Goal: Check status: Check status

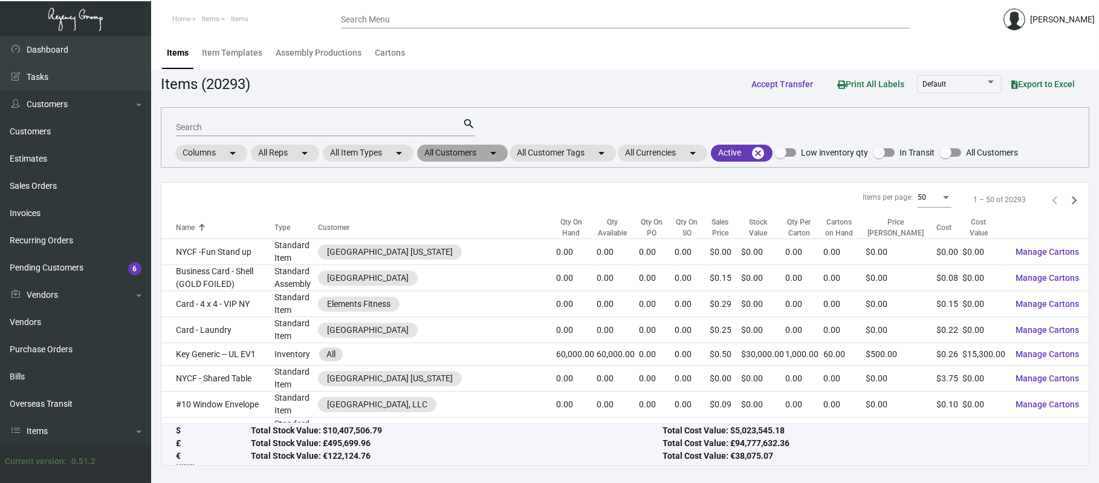
click at [453, 149] on mat-chip "All Customers arrow_drop_down" at bounding box center [462, 153] width 91 height 17
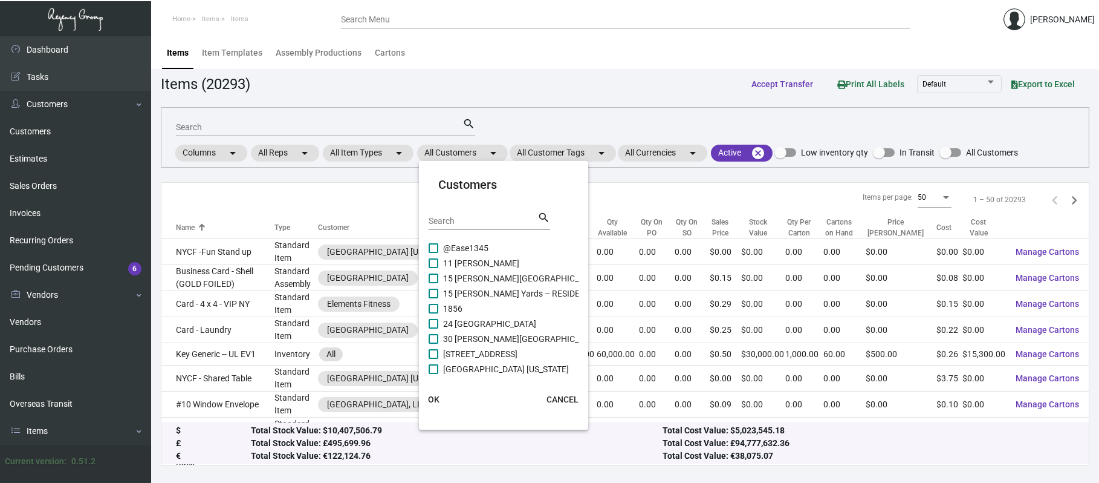
click at [472, 222] on input "Search" at bounding box center [483, 221] width 109 height 10
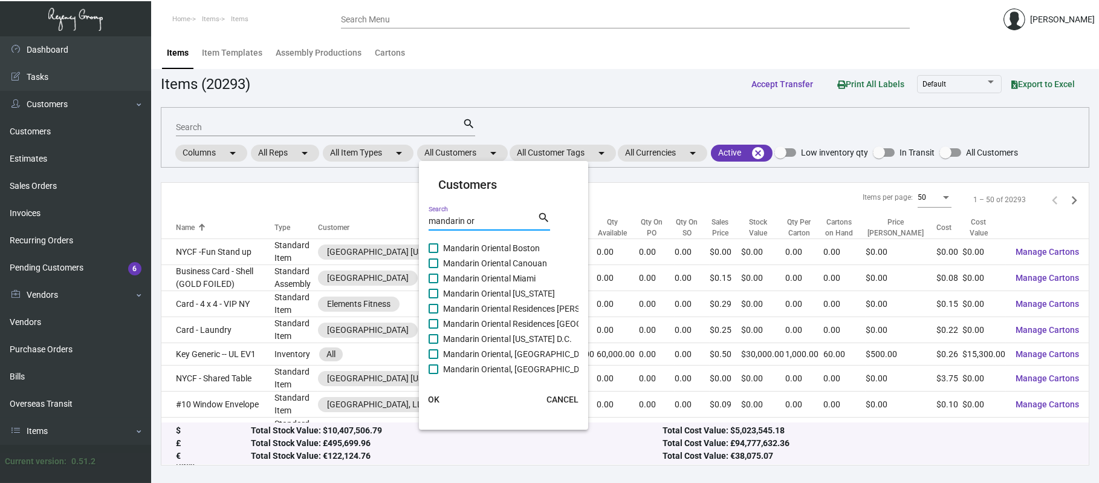
type input "mandarin or"
click at [521, 290] on span "Mandarin Oriental New York" at bounding box center [499, 293] width 112 height 15
click at [434, 298] on input "Mandarin Oriental New York" at bounding box center [433, 298] width 1 height 1
checkbox input "true"
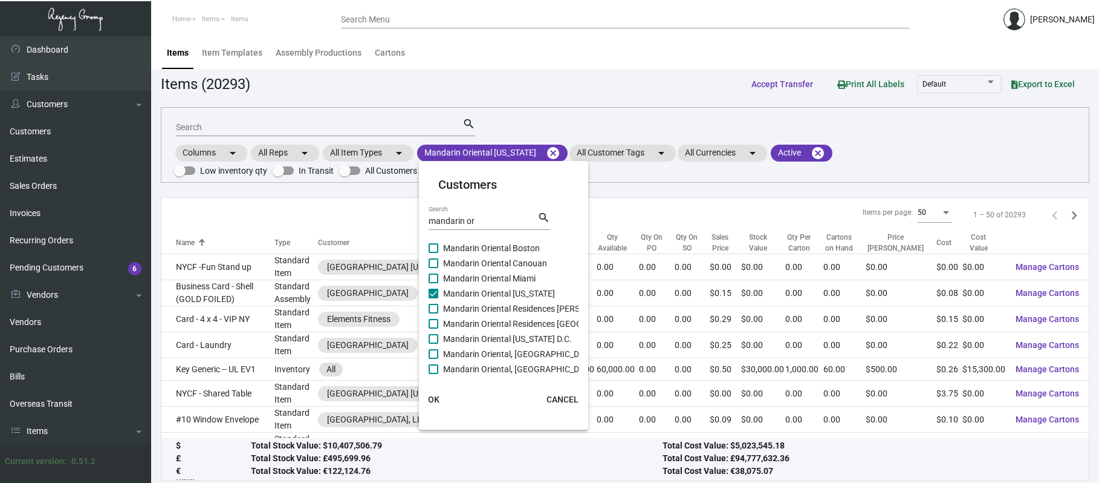
click at [432, 392] on span "OK" at bounding box center [433, 399] width 11 height 10
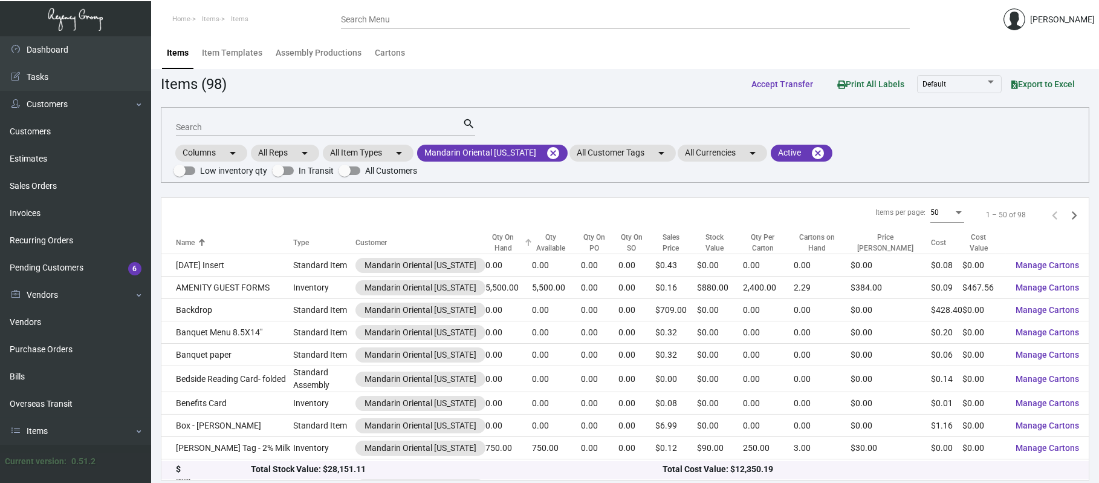
click at [486, 232] on div "Qty On Hand" at bounding box center [504, 243] width 36 height 22
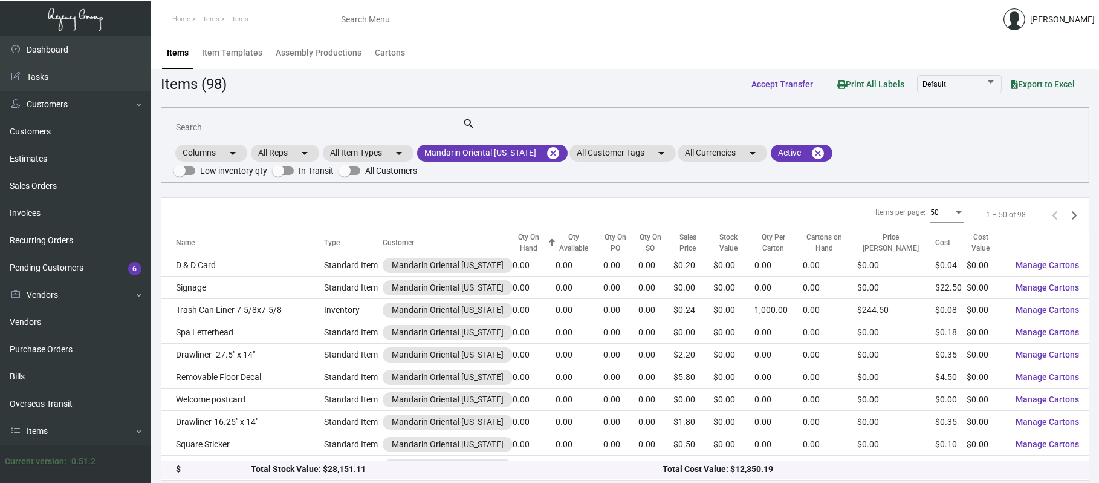
click at [513, 232] on div "Qty On Hand" at bounding box center [529, 243] width 32 height 22
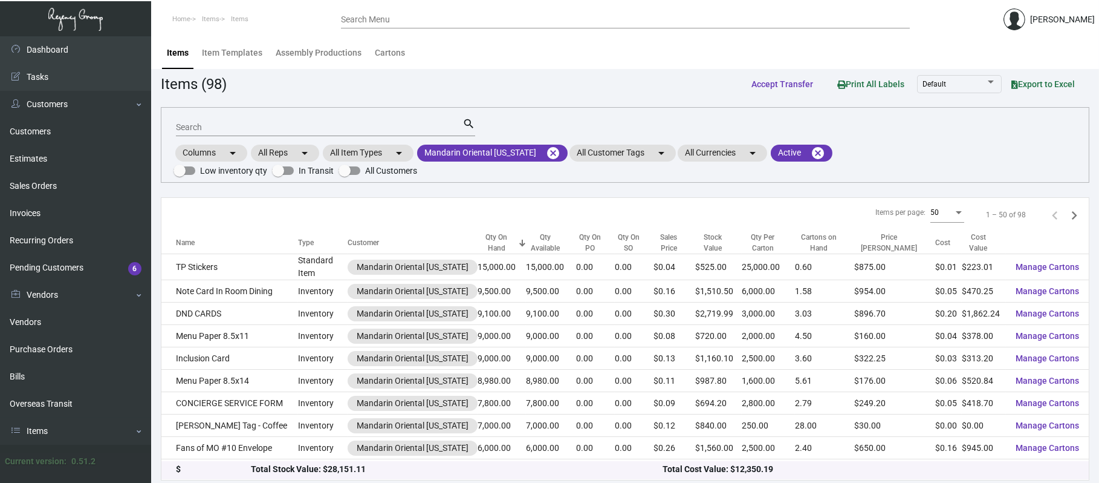
click at [334, 128] on input "Search" at bounding box center [319, 128] width 287 height 10
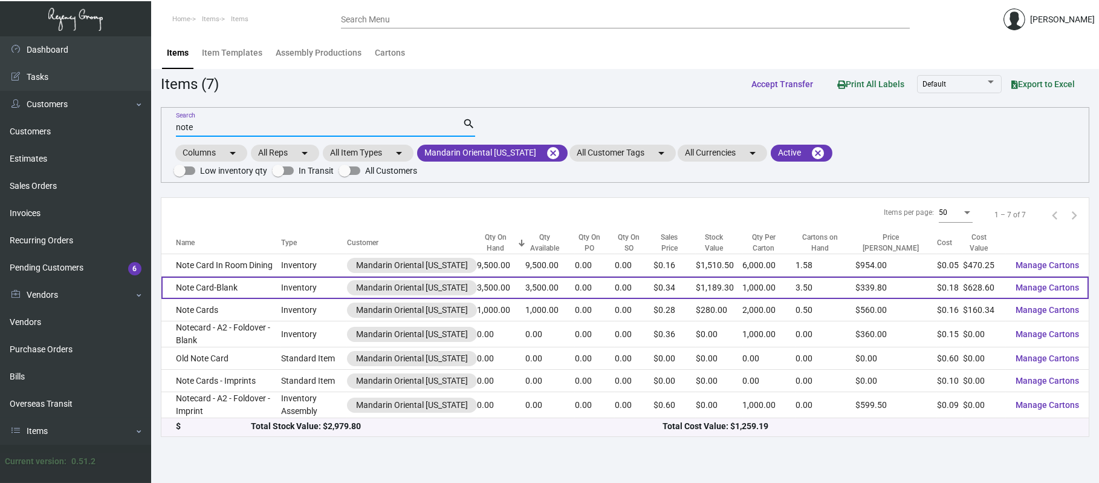
type input "note"
click at [238, 276] on td "Note Card-Blank" at bounding box center [221, 287] width 120 height 22
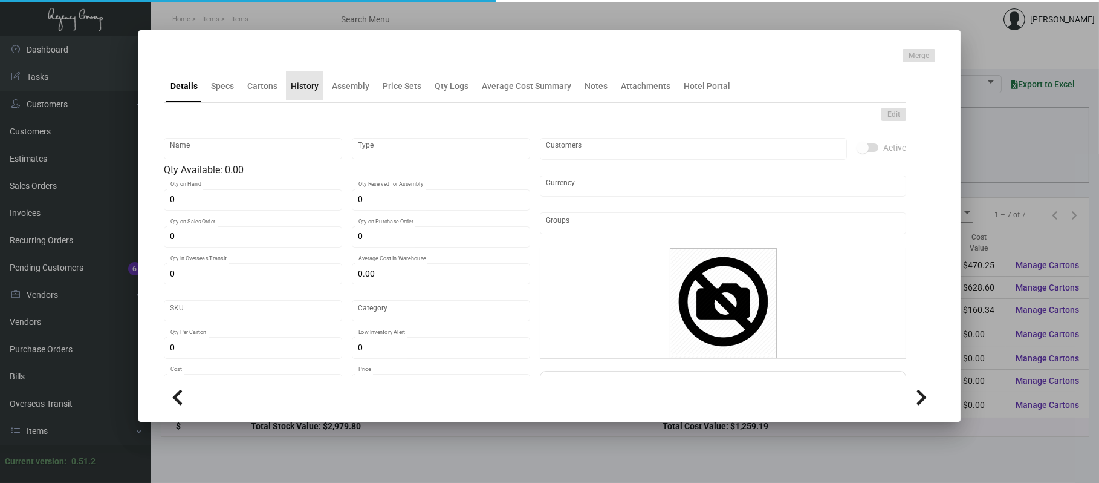
click at [313, 93] on div "History" at bounding box center [304, 85] width 37 height 29
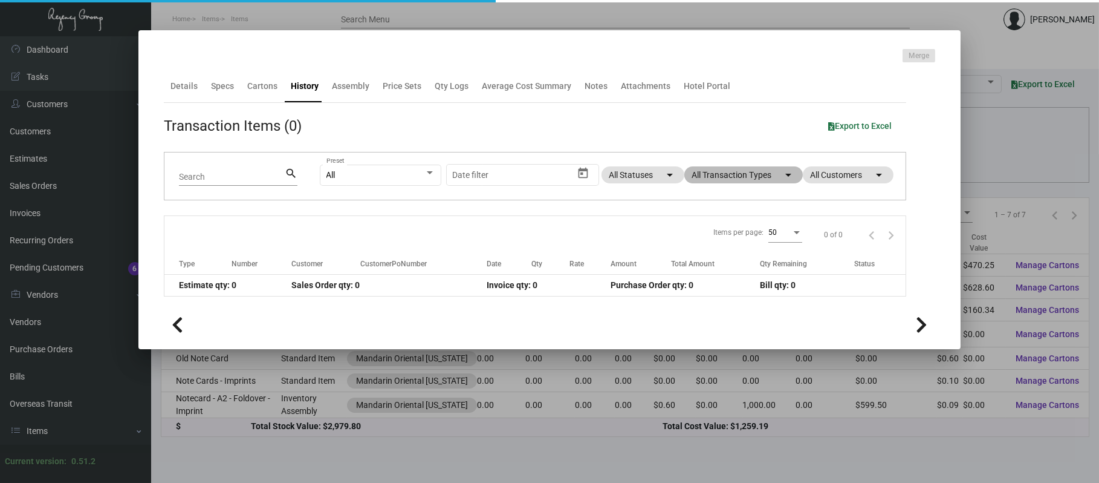
click at [769, 180] on mat-chip "All Transaction Types arrow_drop_down" at bounding box center [743, 174] width 119 height 17
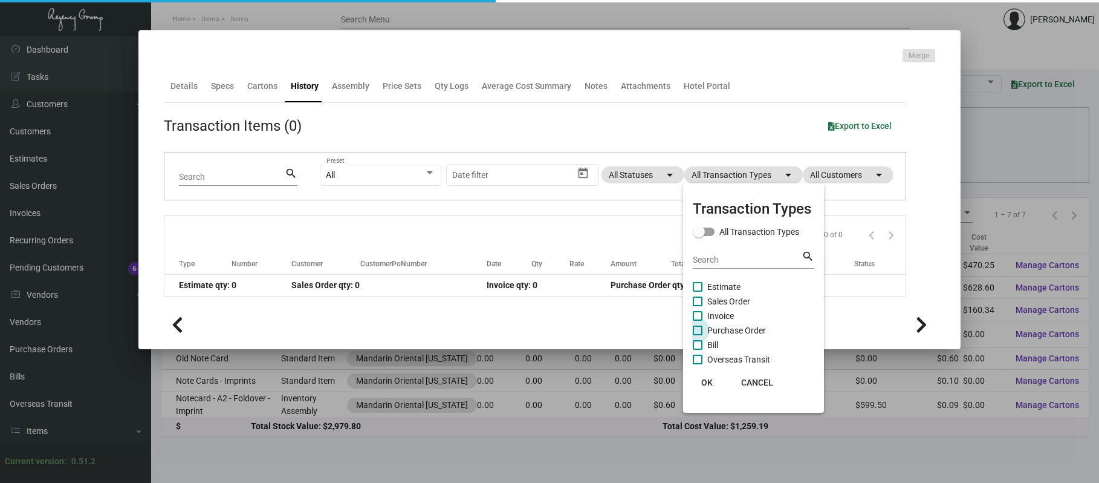
click at [733, 328] on span "Purchase Order" at bounding box center [736, 330] width 59 height 15
click at [698, 335] on input "Purchase Order" at bounding box center [697, 335] width 1 height 1
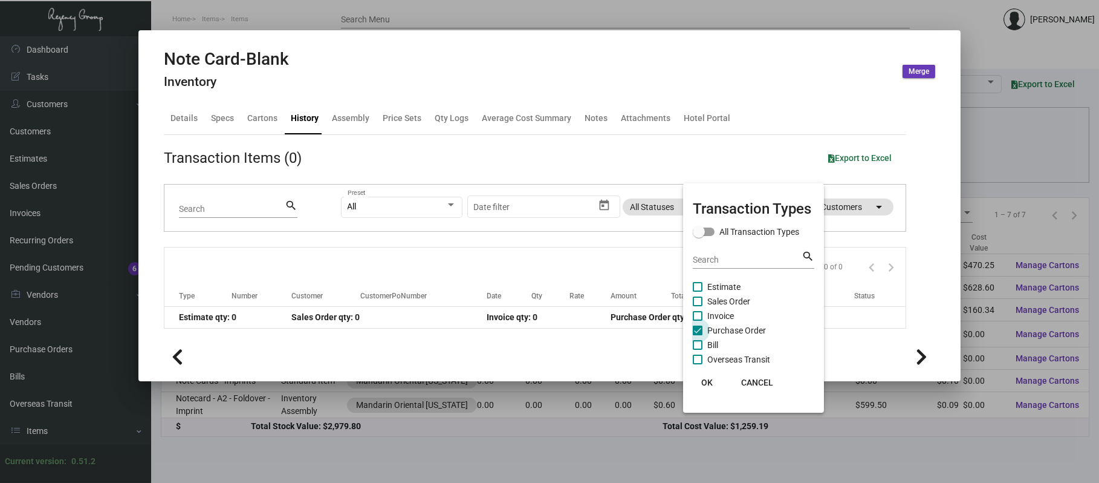
click at [733, 328] on span "Purchase Order" at bounding box center [736, 330] width 59 height 15
click at [698, 335] on input "Purchase Order" at bounding box center [697, 335] width 1 height 1
click at [733, 328] on span "Purchase Order" at bounding box center [736, 330] width 59 height 15
click at [698, 335] on input "Purchase Order" at bounding box center [697, 335] width 1 height 1
checkbox input "true"
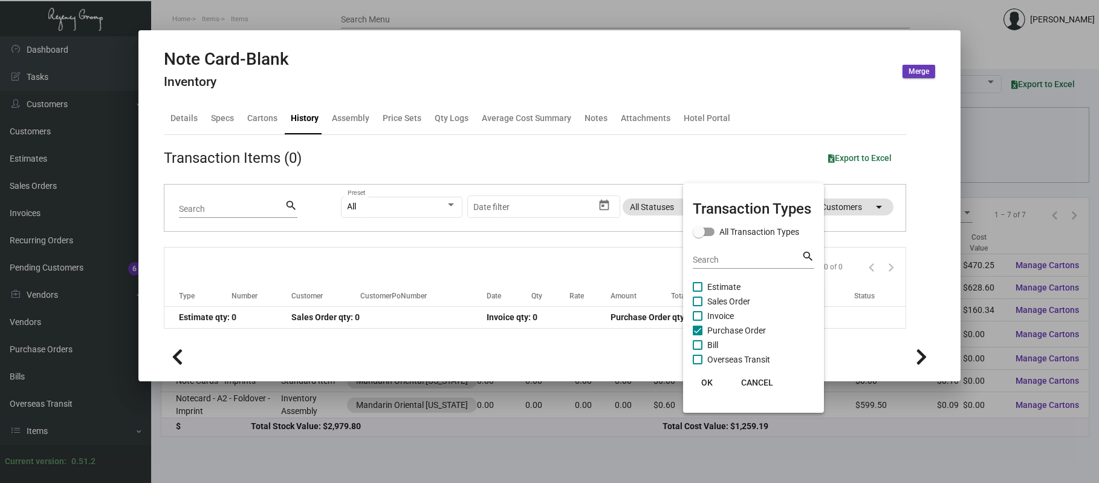
click at [718, 283] on span "Estimate" at bounding box center [723, 286] width 33 height 15
click at [698, 291] on input "Estimate" at bounding box center [697, 291] width 1 height 1
checkbox input "true"
click at [722, 325] on span "Purchase Order" at bounding box center [736, 330] width 59 height 15
click at [698, 335] on input "Purchase Order" at bounding box center [697, 335] width 1 height 1
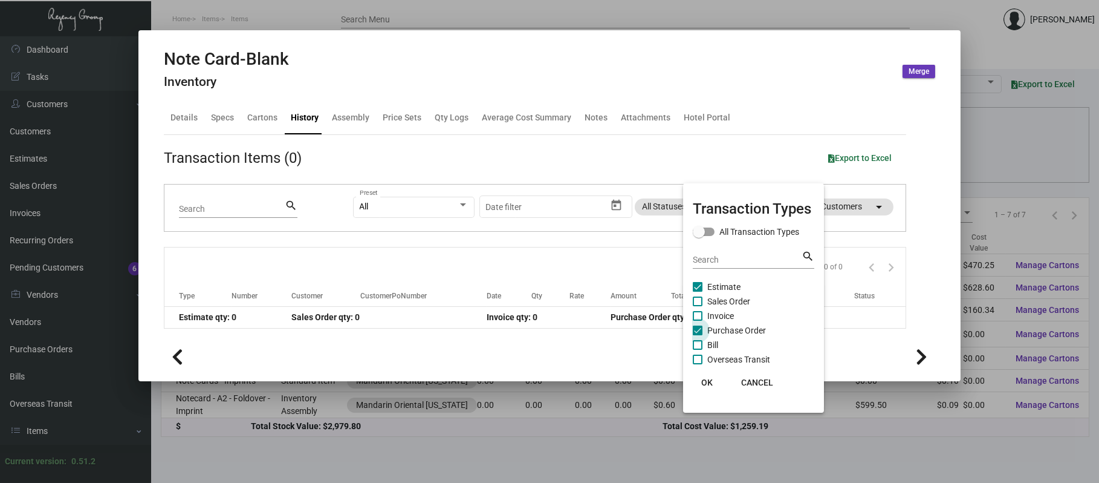
checkbox input "false"
click at [718, 283] on span "Estimate" at bounding box center [723, 286] width 33 height 15
click at [698, 291] on input "Estimate" at bounding box center [697, 291] width 1 height 1
checkbox input "false"
click at [559, 11] on div at bounding box center [549, 241] width 1099 height 483
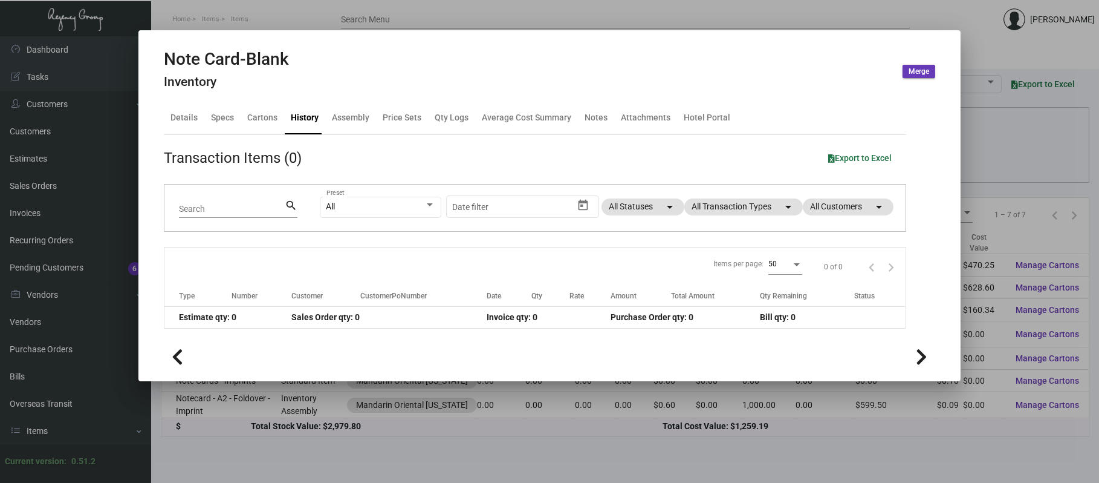
click at [559, 11] on div at bounding box center [549, 241] width 1099 height 483
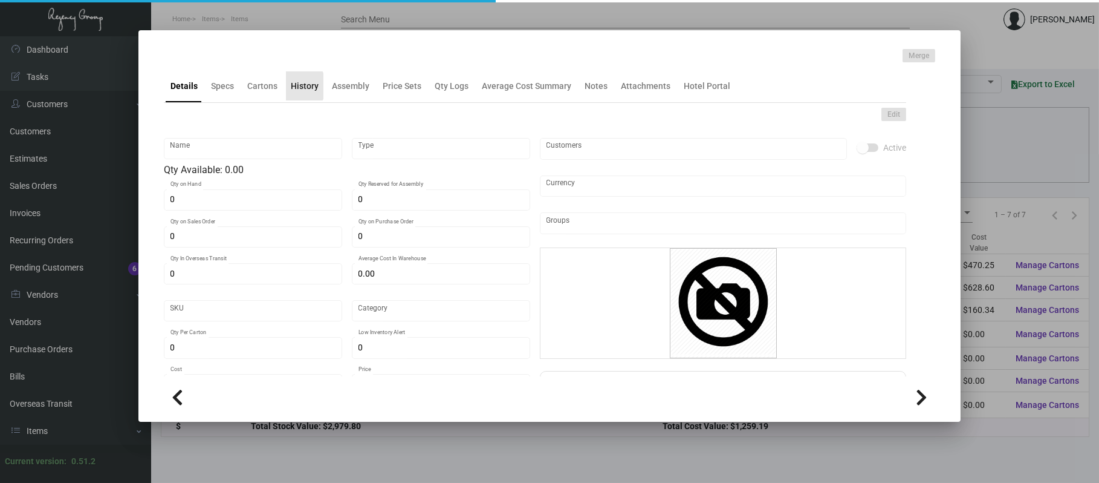
click at [296, 86] on div "History" at bounding box center [305, 86] width 28 height 13
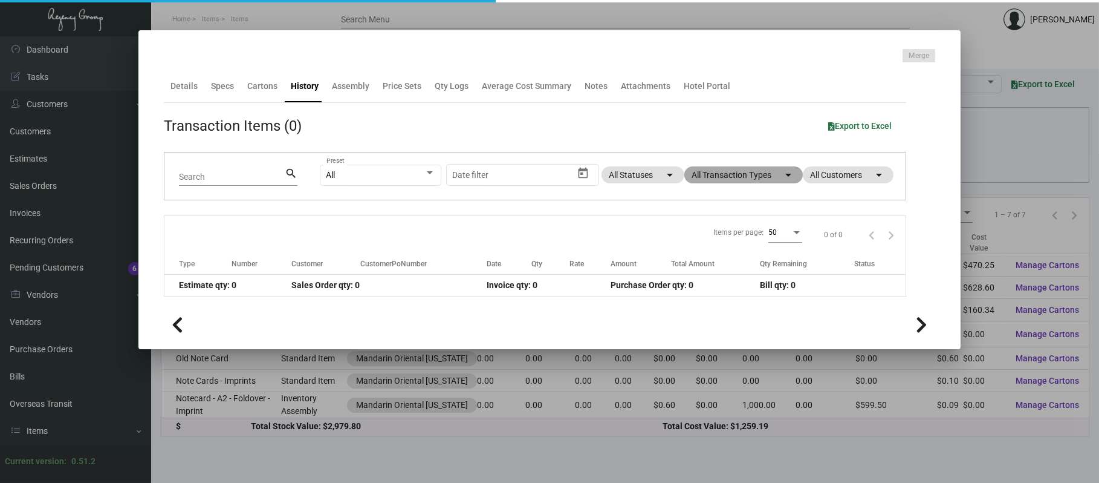
click at [715, 174] on mat-chip "All Transaction Types arrow_drop_down" at bounding box center [743, 174] width 119 height 17
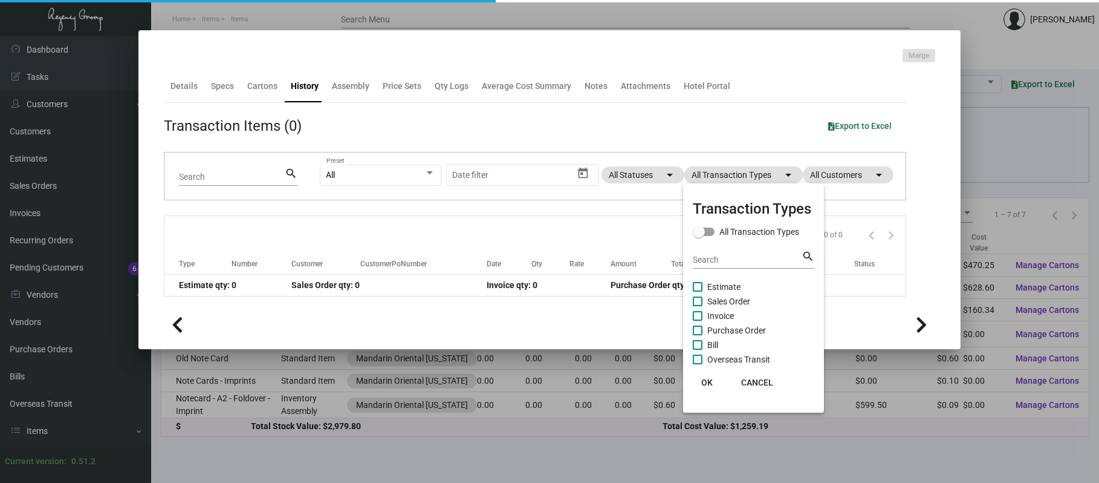
click at [746, 332] on span "Purchase Order" at bounding box center [736, 330] width 59 height 15
click at [698, 335] on input "Purchase Order" at bounding box center [697, 335] width 1 height 1
checkbox input "true"
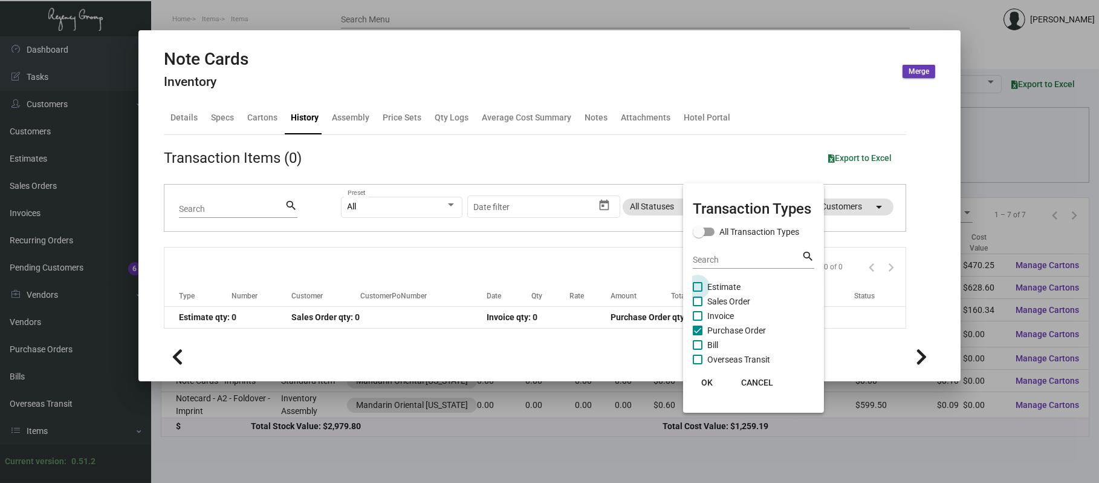
click at [726, 289] on span "Estimate" at bounding box center [723, 286] width 33 height 15
click at [698, 291] on input "Estimate" at bounding box center [697, 291] width 1 height 1
checkbox input "true"
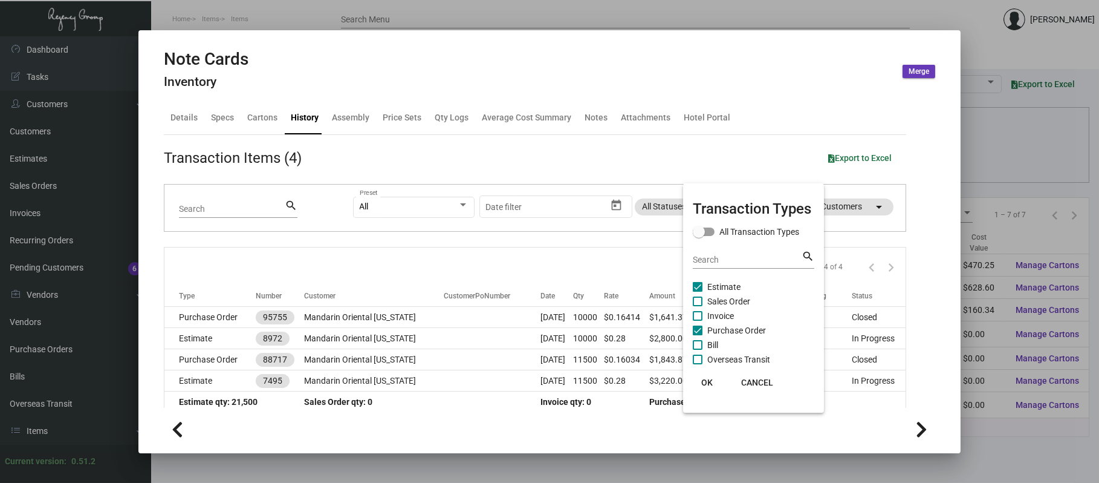
click at [327, 11] on div at bounding box center [549, 241] width 1099 height 483
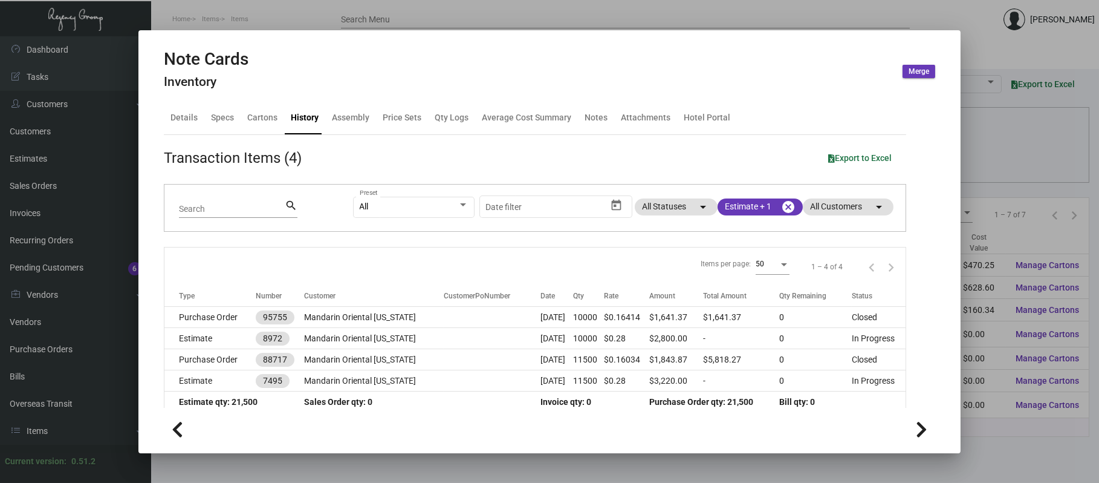
click at [310, 10] on div at bounding box center [549, 241] width 1099 height 483
